Goal: Task Accomplishment & Management: Manage account settings

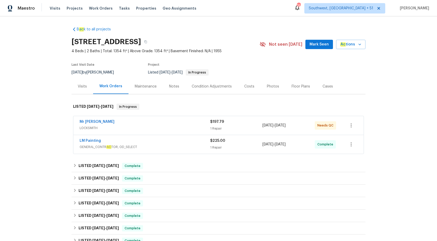
scroll to position [15, 0]
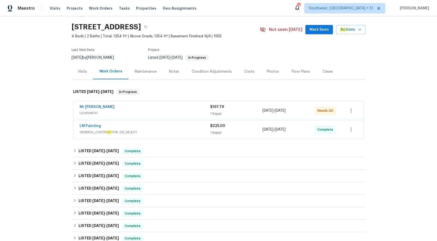
click at [177, 135] on div "LM Painting GENERAL_CONTR AC TOR, OD_SELECT" at bounding box center [145, 130] width 131 height 12
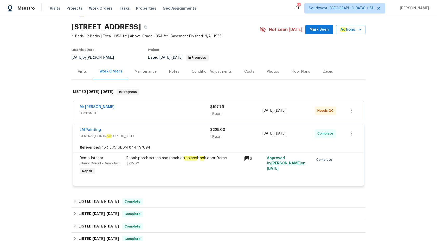
click at [188, 114] on span "LOCKSMITH" at bounding box center [145, 113] width 131 height 5
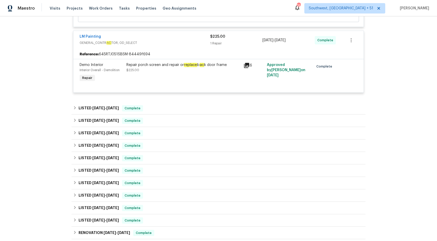
scroll to position [192, 0]
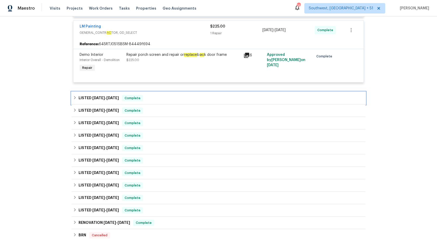
click at [157, 101] on div "LISTED 9/6/25 - 9/18/25 Complete" at bounding box center [218, 98] width 291 height 6
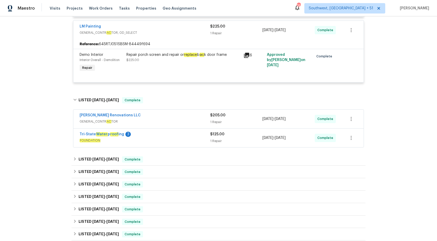
click at [182, 141] on span "FOUNDATION" at bounding box center [145, 140] width 131 height 5
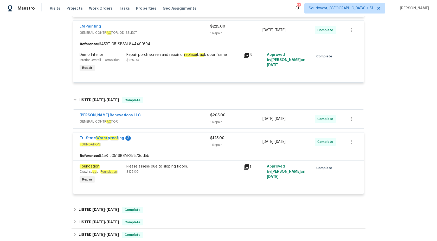
click at [213, 120] on div "$205.00 1 Repair" at bounding box center [236, 119] width 52 height 12
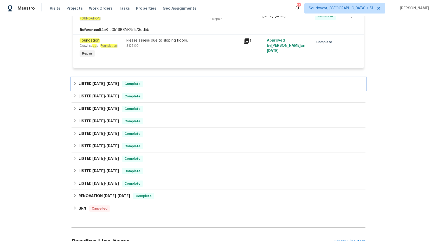
click at [203, 83] on div "LISTED 9/6/25 - 9/12/25 Complete" at bounding box center [218, 84] width 291 height 6
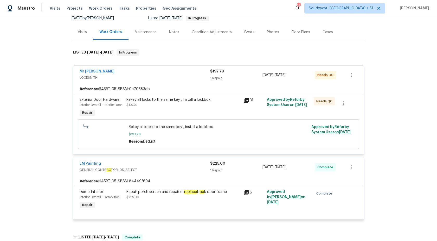
scroll to position [0, 0]
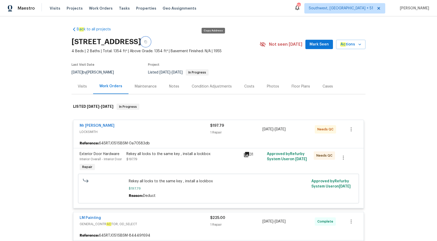
click at [150, 42] on button "button" at bounding box center [145, 41] width 9 height 9
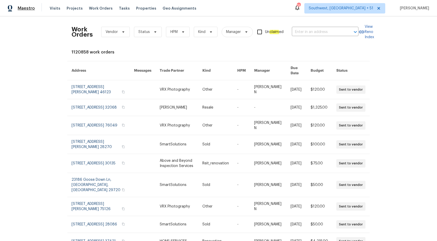
click at [28, 9] on span "Maestro" at bounding box center [26, 8] width 17 height 5
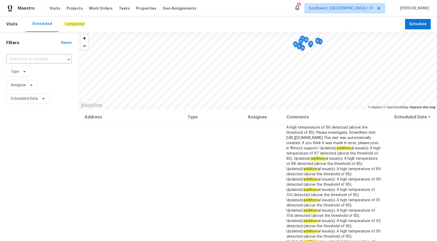
click at [68, 23] on em "Completed" at bounding box center [74, 24] width 20 height 4
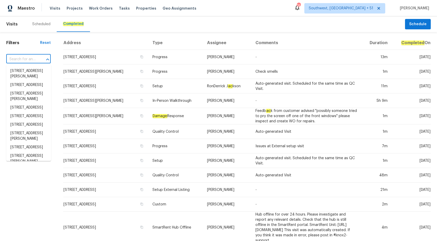
click at [33, 59] on input "text" at bounding box center [21, 59] width 30 height 8
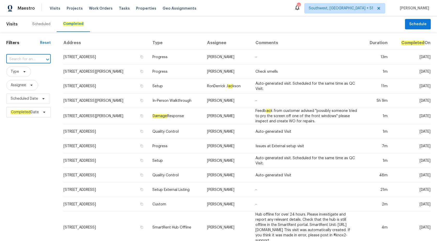
click at [33, 59] on input "text" at bounding box center [21, 59] width 30 height 8
paste input "[STREET_ADDRESS][PERSON_NAME]"
type input "[STREET_ADDRESS][PERSON_NAME]"
click at [35, 70] on li "[STREET_ADDRESS][PERSON_NAME]" at bounding box center [28, 74] width 45 height 14
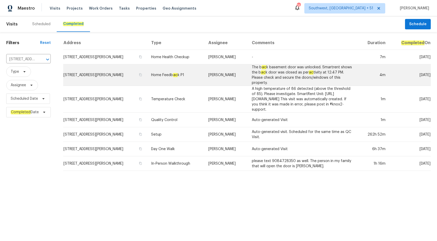
click at [231, 80] on td "[PERSON_NAME]" at bounding box center [225, 75] width 43 height 22
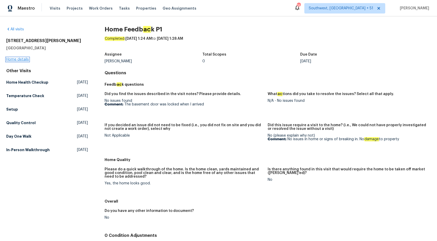
click at [20, 61] on link "Home details" at bounding box center [17, 60] width 23 height 4
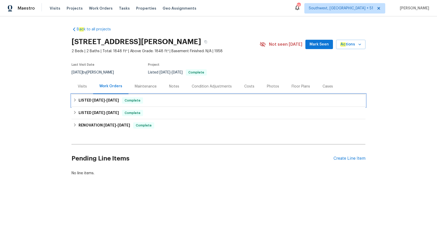
click at [127, 105] on div "LISTED 9/10/25 - 9/19/25 Complete" at bounding box center [219, 100] width 294 height 12
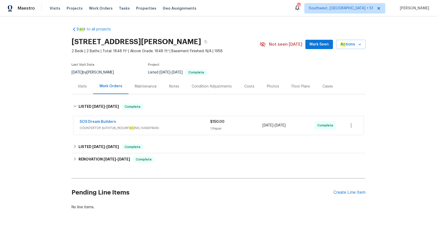
click at [135, 131] on span "COUNTERTOP, BATHTUB_RESURF AC ING, HANDYMAN" at bounding box center [145, 128] width 131 height 5
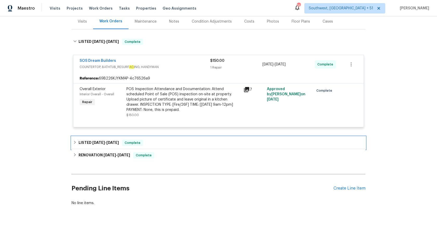
click at [126, 145] on span "Complete" at bounding box center [132, 142] width 20 height 5
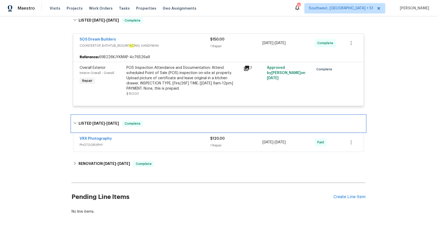
scroll to position [95, 0]
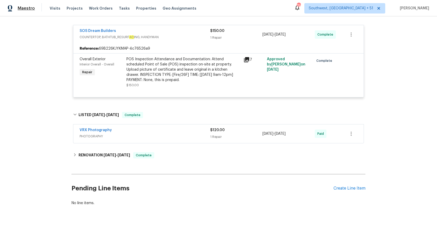
click at [31, 8] on span "Maestro" at bounding box center [26, 8] width 17 height 5
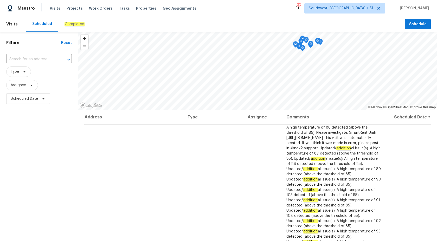
click at [73, 26] on div "Completed" at bounding box center [74, 24] width 20 height 5
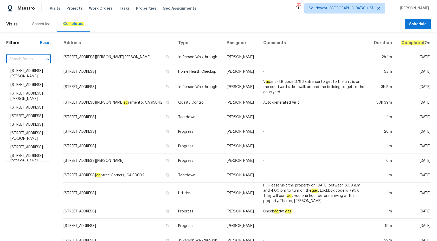
click at [34, 58] on input "text" at bounding box center [21, 59] width 30 height 8
paste input "294 Farm Ridge Dr NE Woodstock, GA 30188"
type input "294 Farm Ridge Dr NE Woodstock, GA 30188"
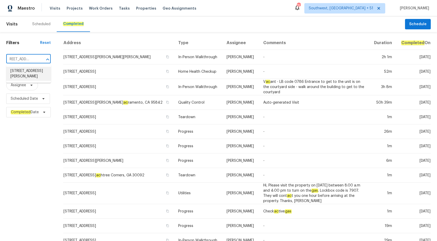
click at [34, 71] on li "294 Farm Ridge Dr NE, Woodstock, GA 30188" at bounding box center [28, 74] width 45 height 14
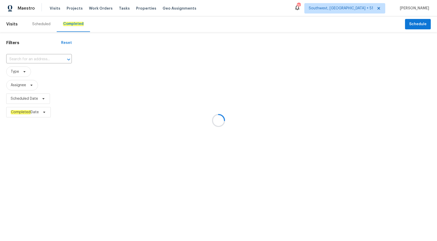
type input "294 Farm Ridge Dr NE, Woodstock, GA 30188"
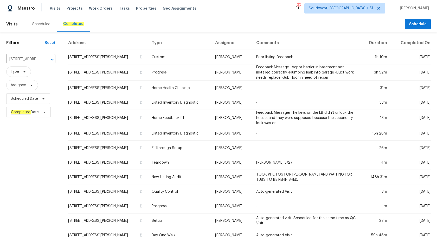
click at [249, 67] on td "Tyler Payne" at bounding box center [231, 72] width 41 height 16
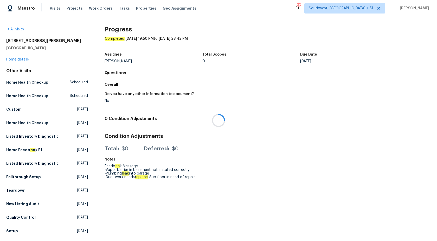
click at [18, 61] on div at bounding box center [218, 120] width 437 height 241
click at [18, 60] on link "Home details" at bounding box center [17, 60] width 23 height 4
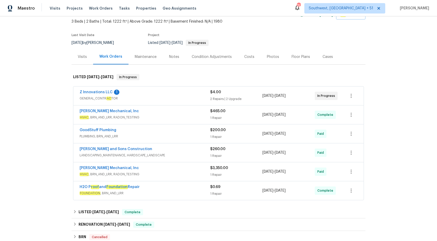
scroll to position [49, 0]
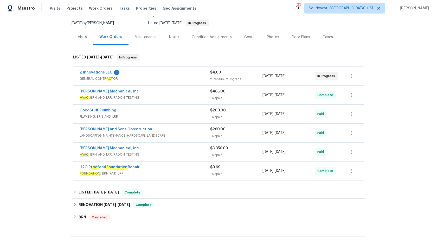
click at [169, 75] on div "Z Innovations LLC 1" at bounding box center [145, 73] width 131 height 6
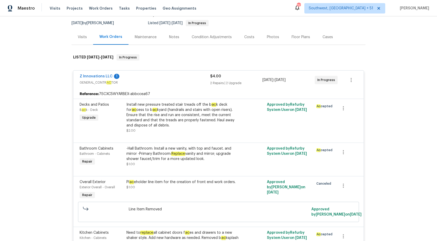
scroll to position [135, 0]
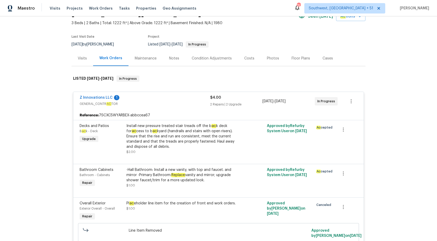
click at [208, 101] on span "GENERAL_CONTR AC TOR" at bounding box center [145, 103] width 131 height 5
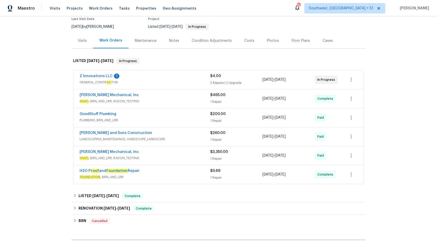
scroll to position [69, 0]
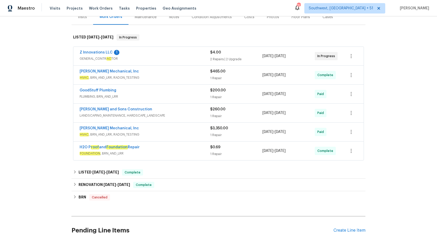
click at [189, 76] on span "HVAC , BRN_AND_LRR, RADON_TESTING" at bounding box center [145, 77] width 131 height 5
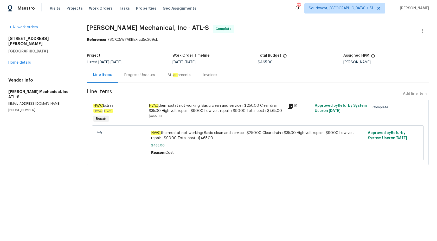
click at [138, 75] on div "Progress Updates" at bounding box center [139, 75] width 31 height 5
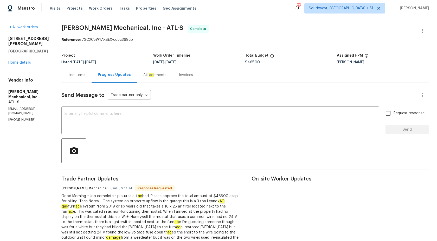
click at [190, 79] on div "Invoices" at bounding box center [186, 74] width 27 height 15
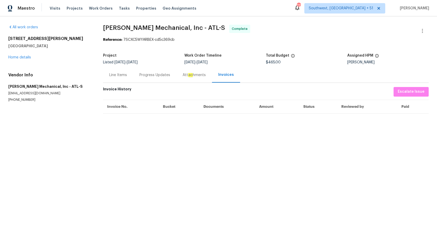
click at [151, 74] on div "Progress Updates" at bounding box center [154, 75] width 31 height 5
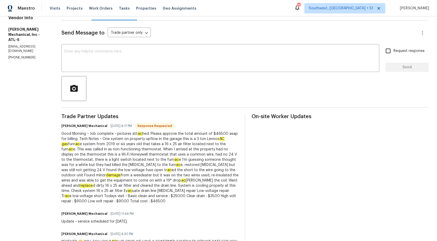
scroll to position [86, 0]
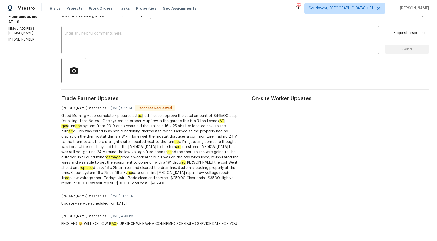
click at [150, 123] on div "Good Morning ~ Job complete ~ pictures att ac hed. Please approve the total amo…" at bounding box center [149, 149] width 177 height 73
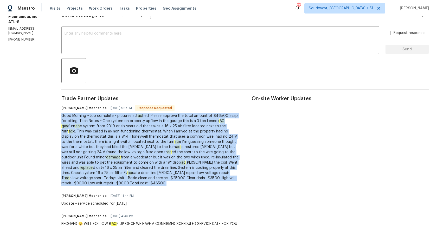
click at [150, 123] on div "Good Morning ~ Job complete ~ pictures att ac hed. Please approve the total amo…" at bounding box center [149, 149] width 177 height 73
copy div "Good Morning ~ Job complete ~ pictures att ac hed. Please approve the total amo…"
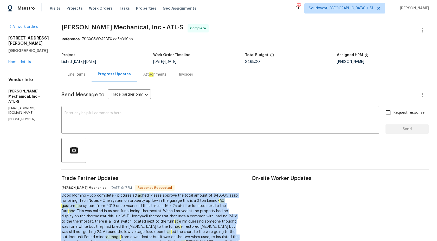
scroll to position [0, 0]
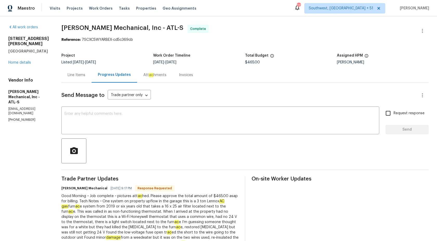
click at [82, 76] on div "Line Items" at bounding box center [77, 75] width 18 height 5
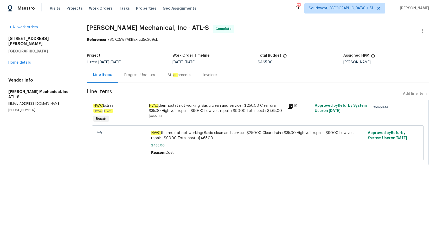
click at [24, 11] on span "Maestro" at bounding box center [26, 8] width 17 height 5
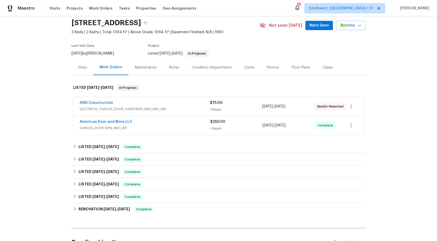
scroll to position [19, 0]
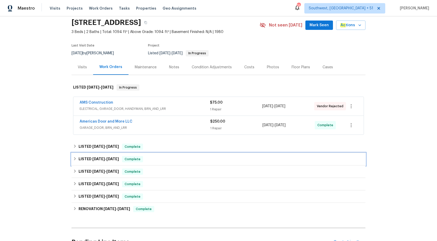
click at [131, 161] on span "Complete" at bounding box center [132, 159] width 20 height 5
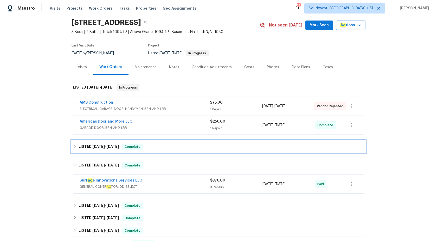
click at [137, 149] on span "Complete" at bounding box center [132, 146] width 20 height 5
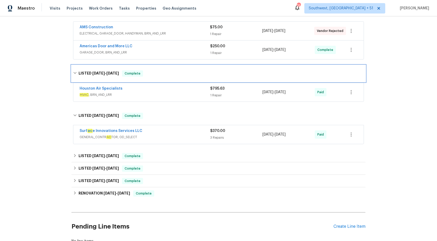
scroll to position [100, 0]
